Goal: Task Accomplishment & Management: Manage account settings

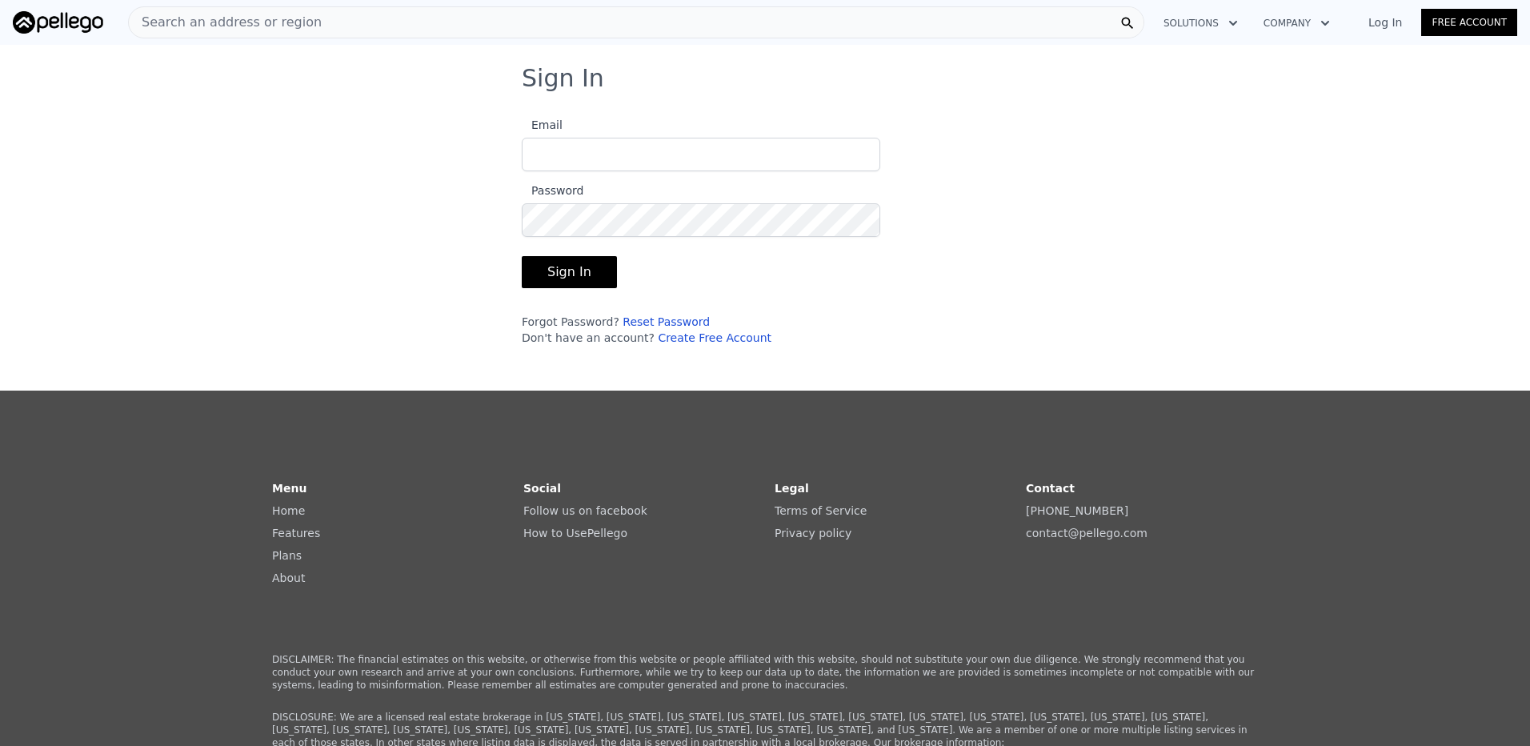
type input "[EMAIL_ADDRESS][DOMAIN_NAME]"
click at [537, 274] on button "Sign In" at bounding box center [569, 272] width 95 height 32
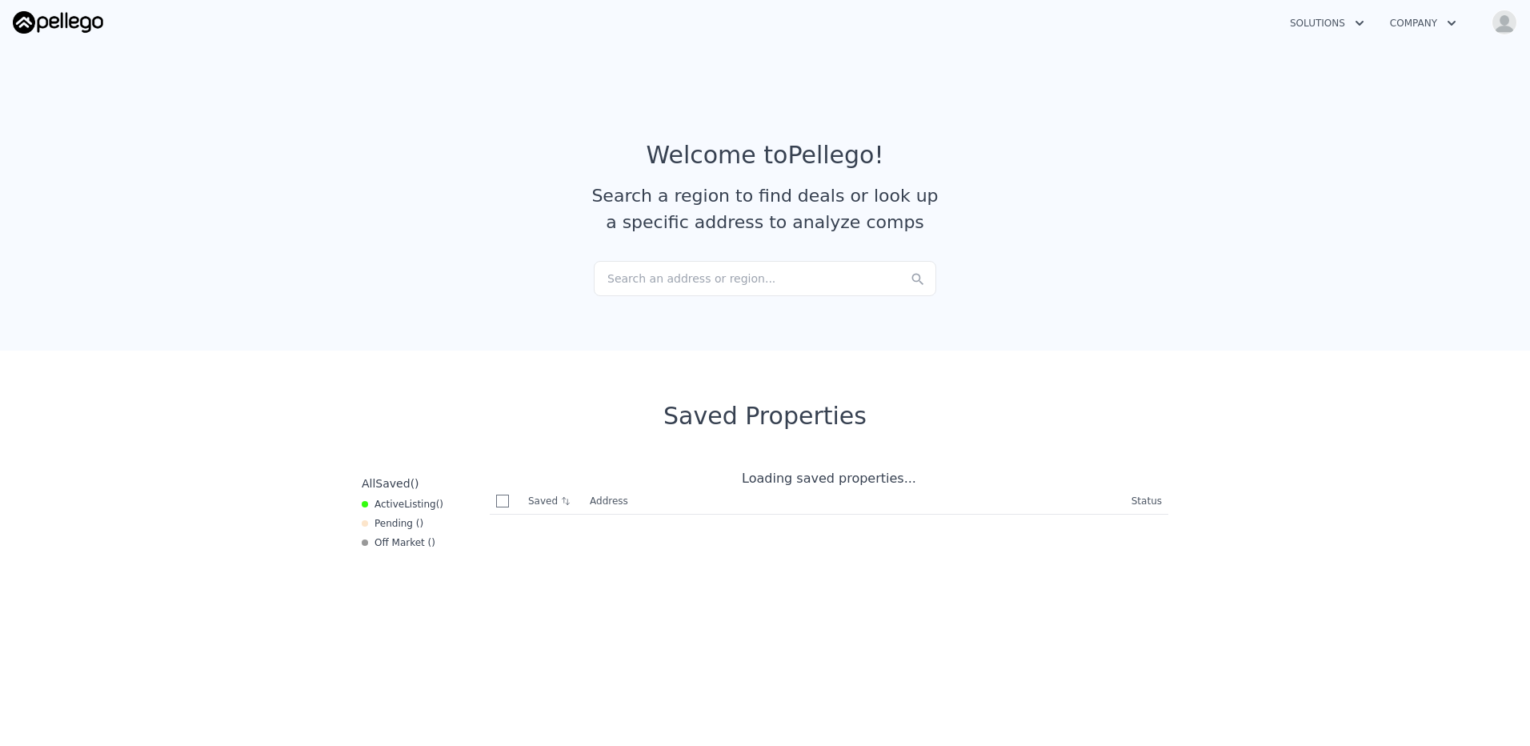
checkbox input "true"
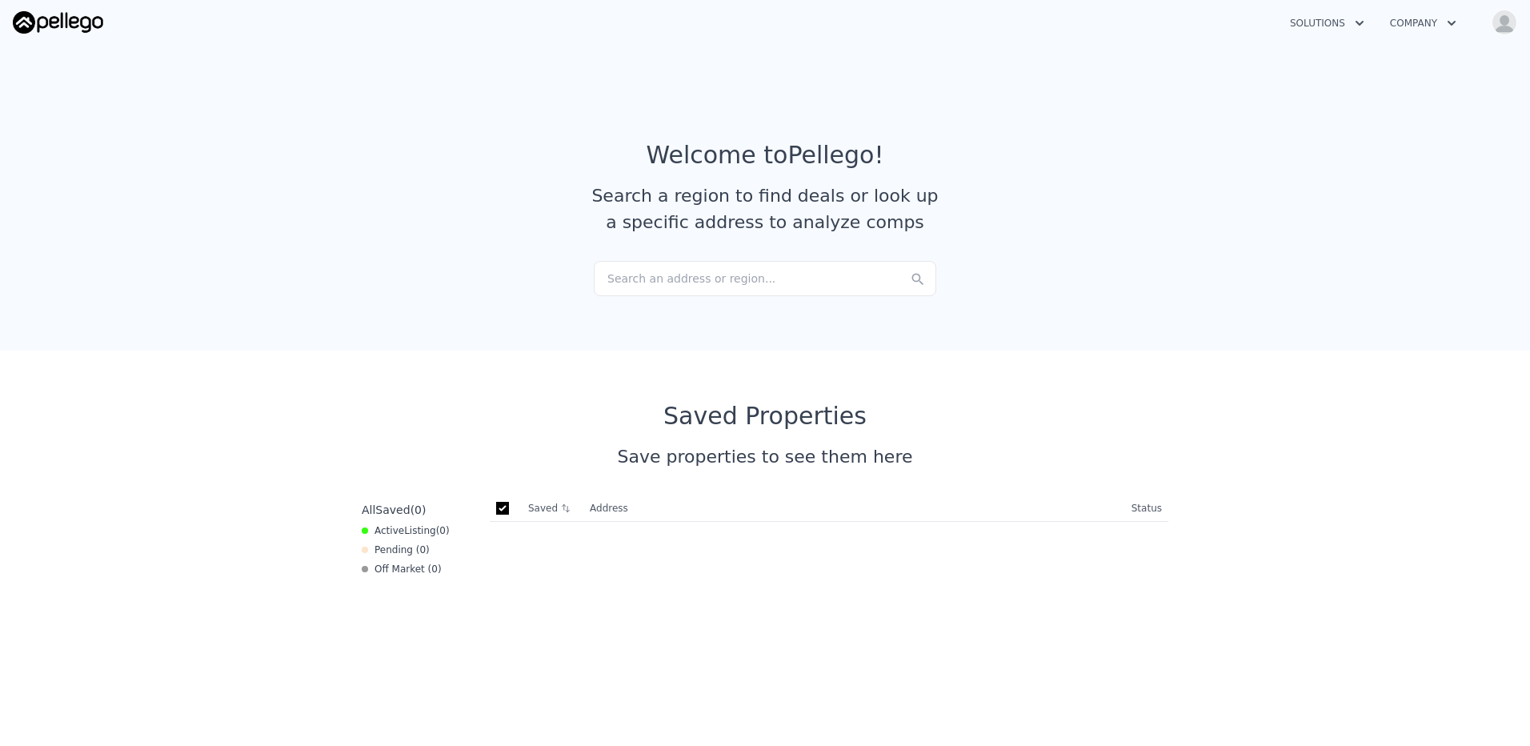
click at [1492, 25] on img "button" at bounding box center [1504, 23] width 26 height 26
click at [1422, 90] on link "Edit your profile" at bounding box center [1414, 89] width 77 height 11
select select "53"
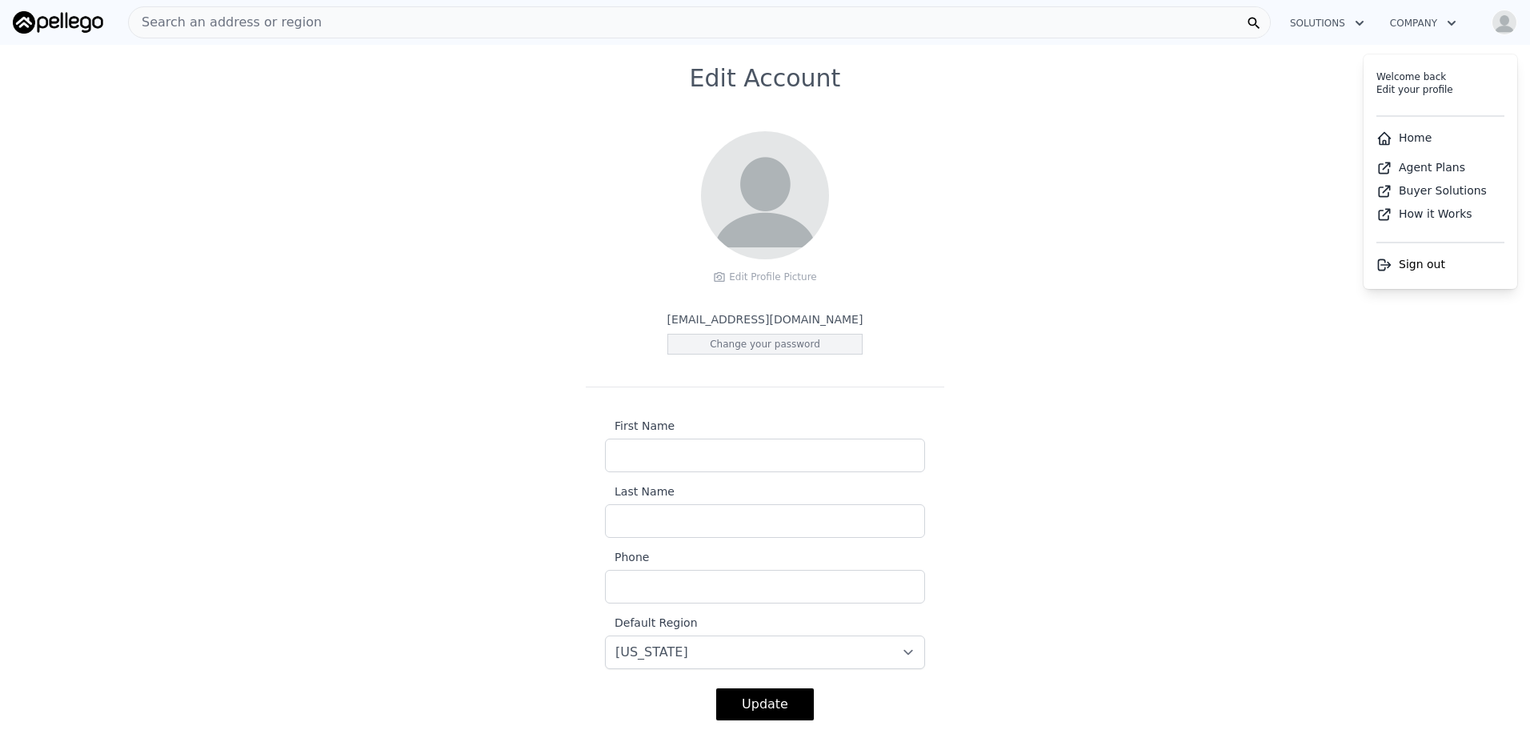
click at [730, 341] on div "Change your password" at bounding box center [765, 344] width 196 height 21
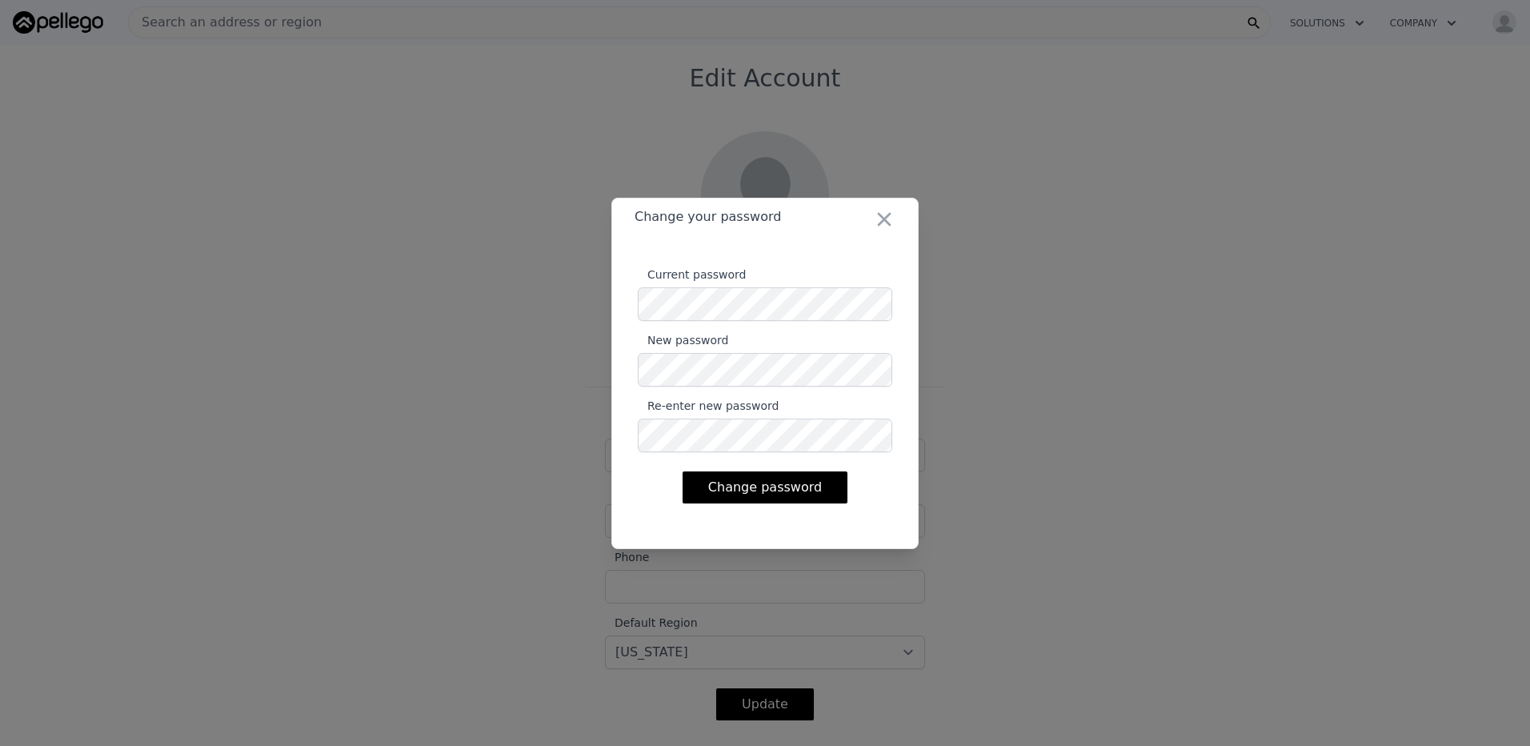
click at [747, 478] on button "Change password" at bounding box center [764, 487] width 165 height 32
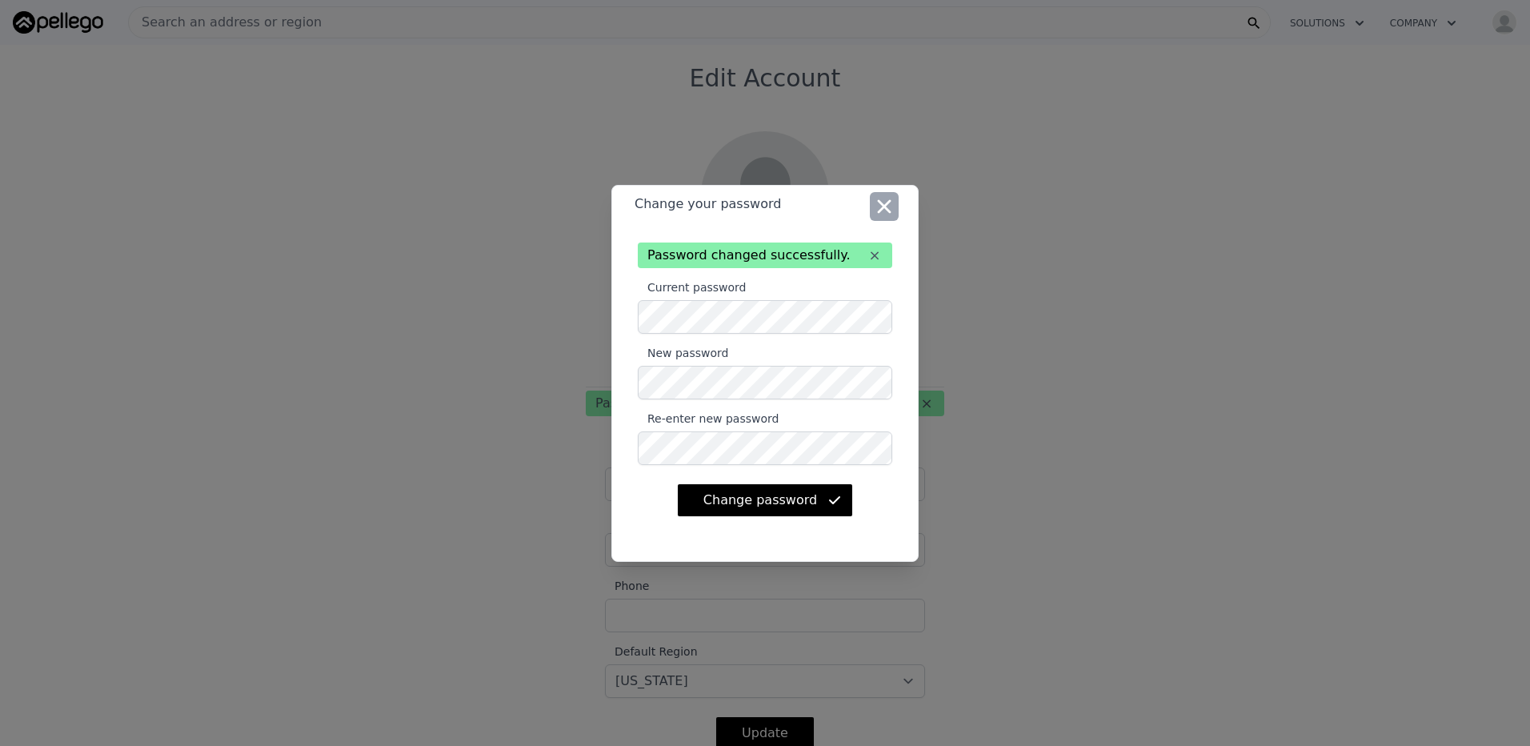
click at [895, 214] on icon "button" at bounding box center [884, 206] width 22 height 22
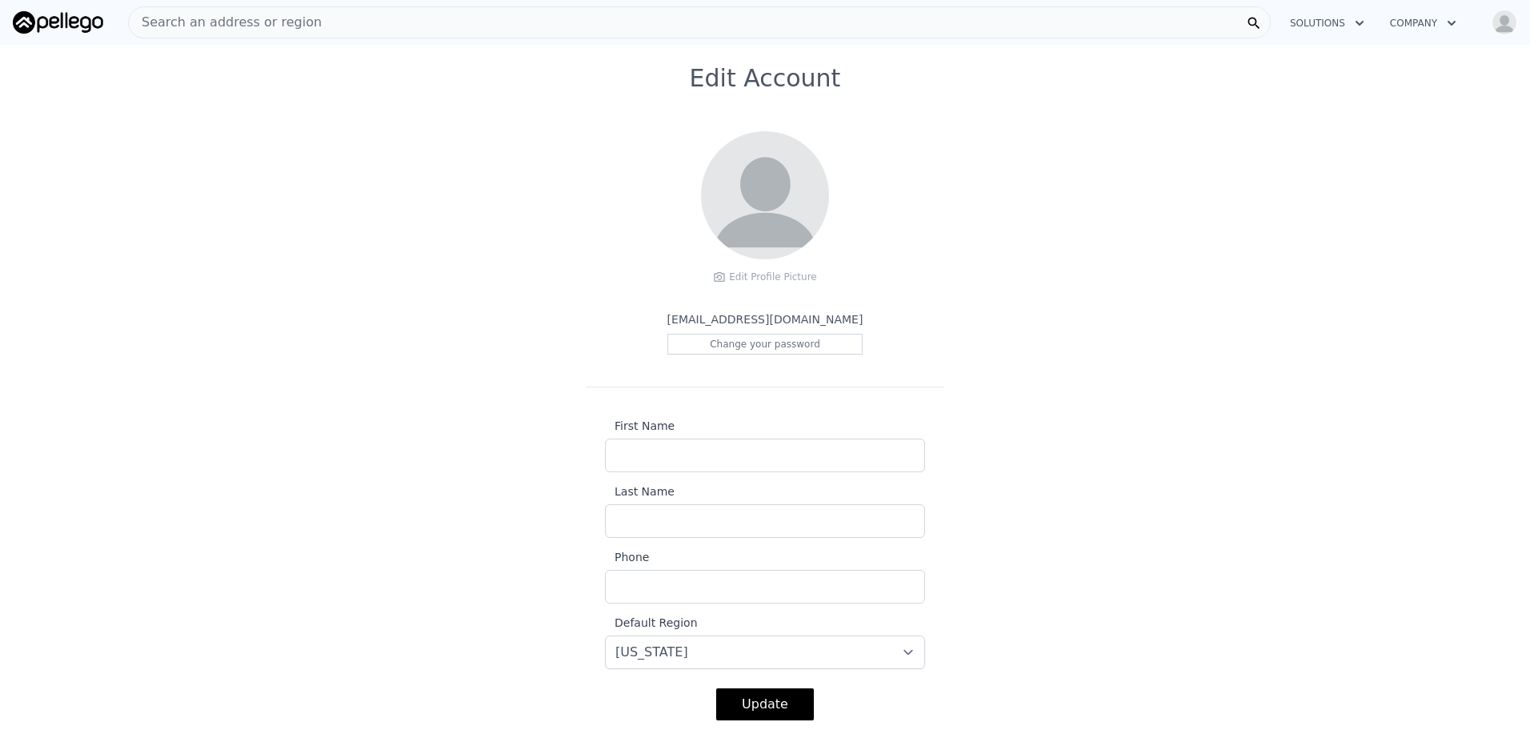
click at [74, 25] on img at bounding box center [58, 22] width 90 height 22
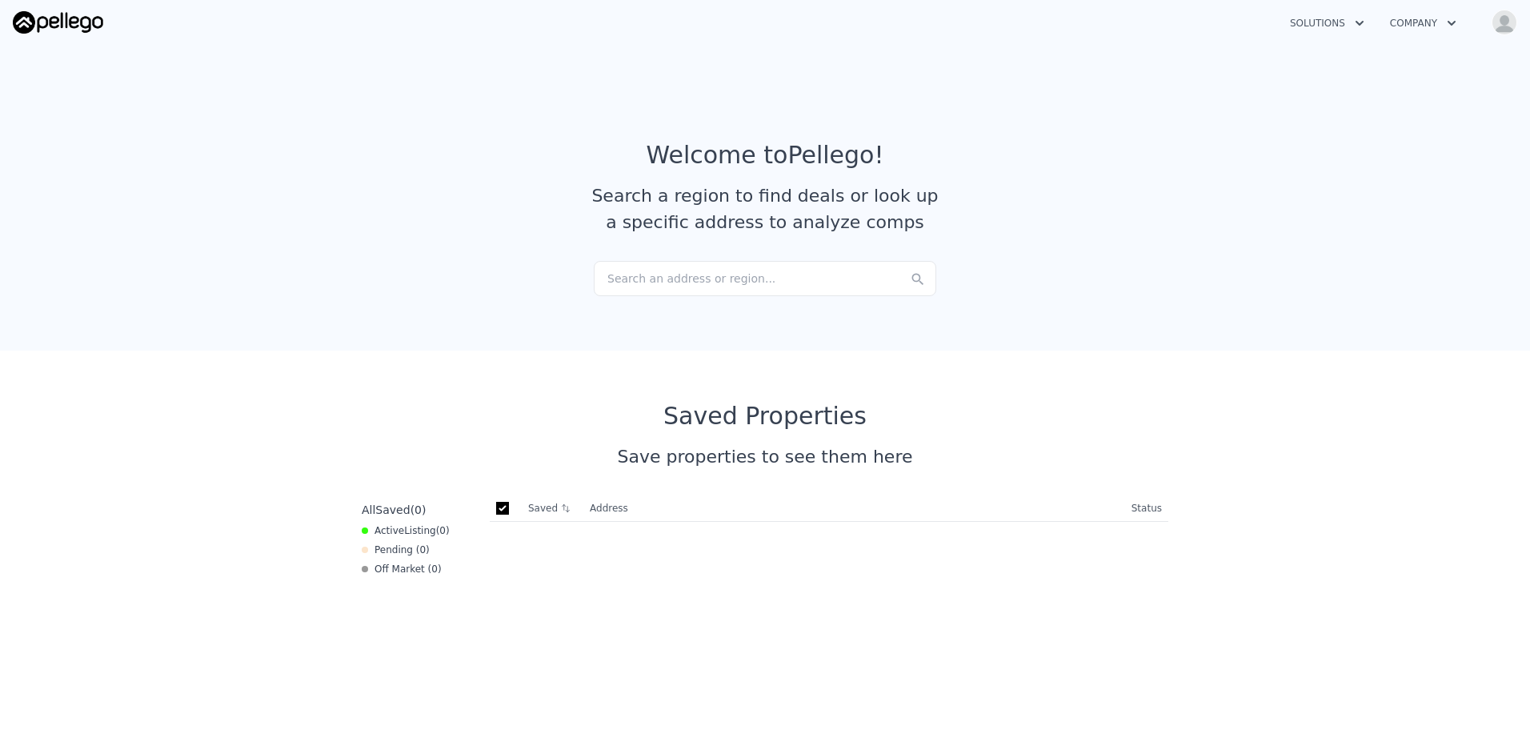
drag, startPoint x: 678, startPoint y: 280, endPoint x: 648, endPoint y: 277, distance: 30.6
click at [648, 277] on div "Search an address or region..." at bounding box center [765, 278] width 342 height 35
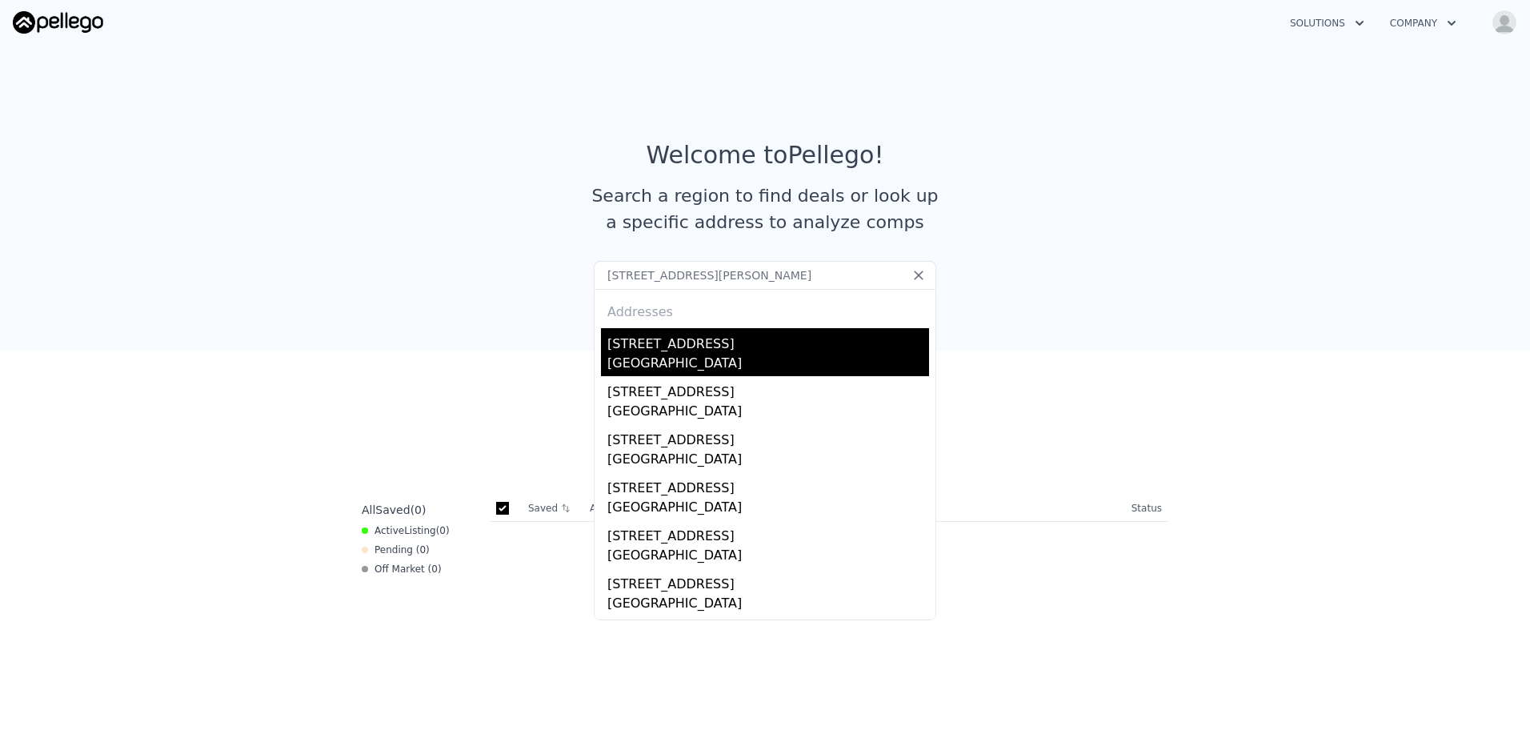
type input "[STREET_ADDRESS][PERSON_NAME]"
click at [787, 341] on div "[STREET_ADDRESS]" at bounding box center [768, 341] width 322 height 26
